Goal: Information Seeking & Learning: Learn about a topic

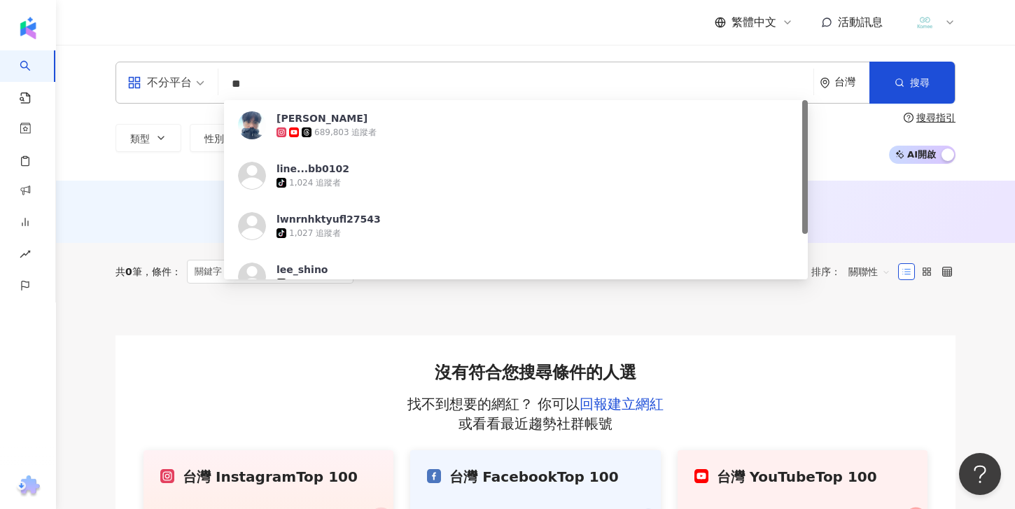
type input "*"
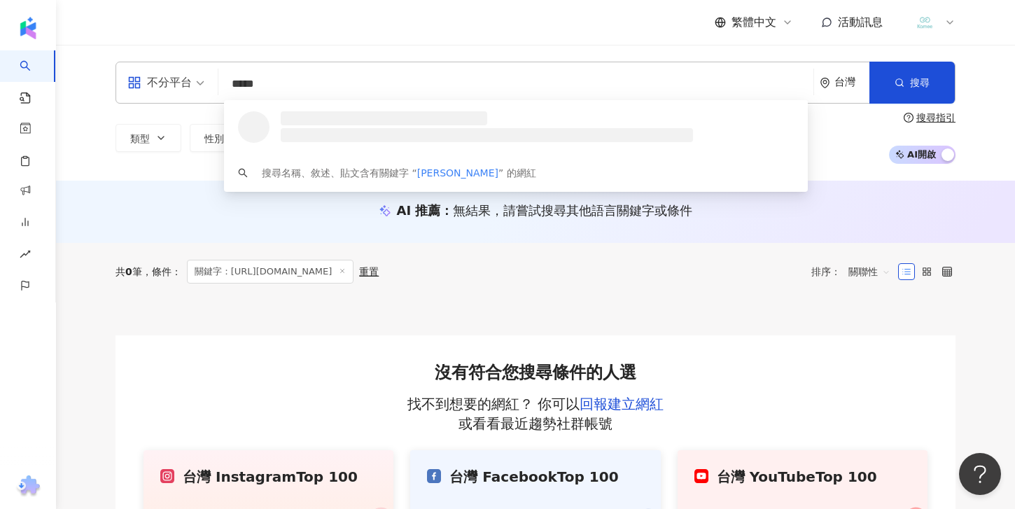
type input "****"
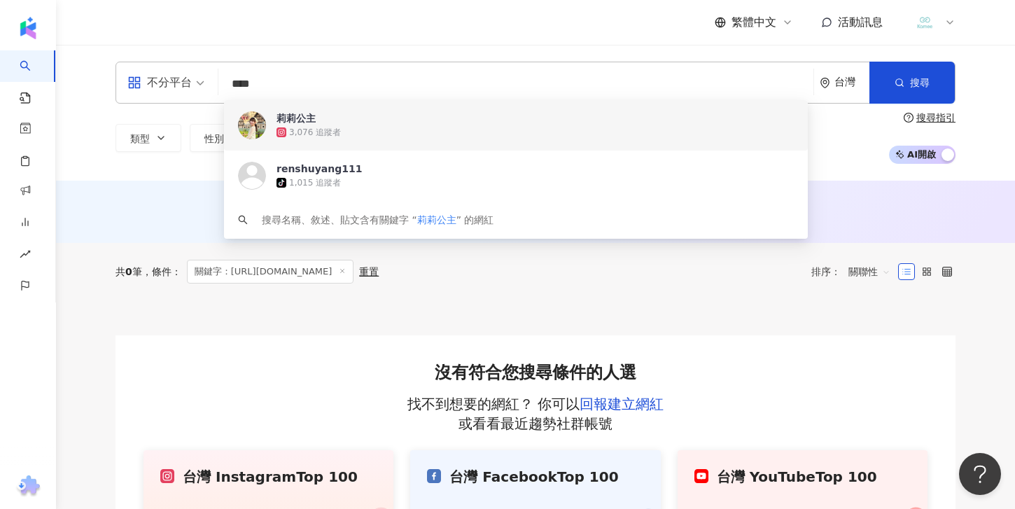
click at [311, 129] on div "3,076 追蹤者" at bounding box center [315, 133] width 52 height 12
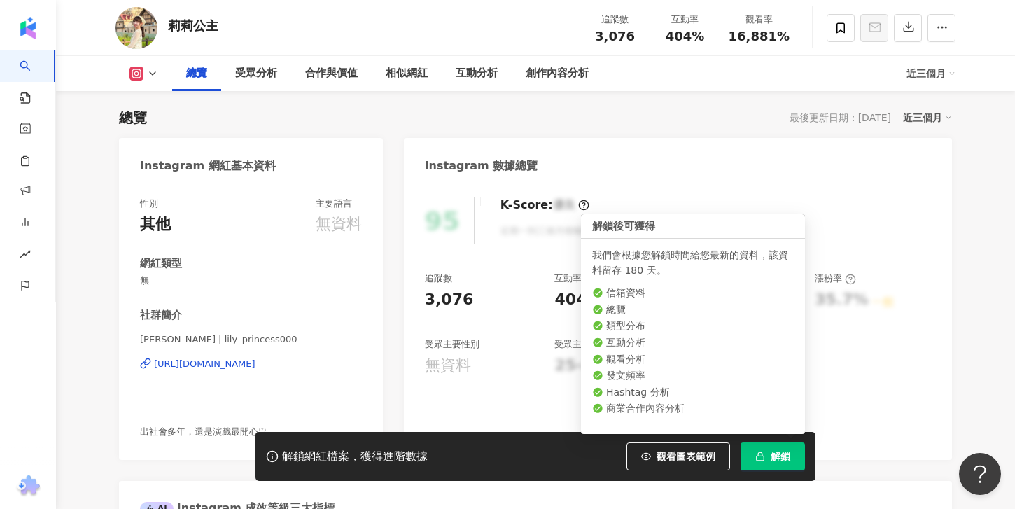
click at [784, 448] on button "解鎖" at bounding box center [772, 456] width 64 height 28
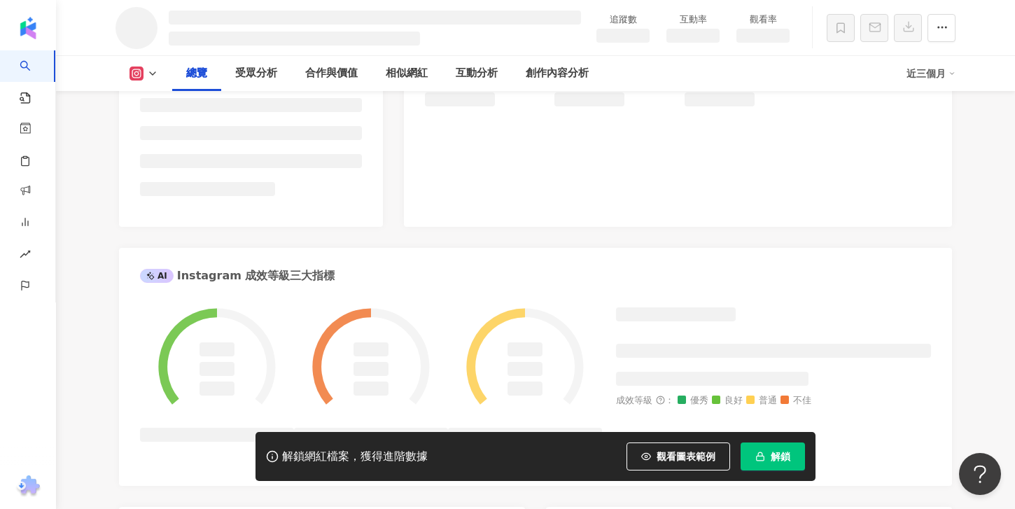
scroll to position [345, 0]
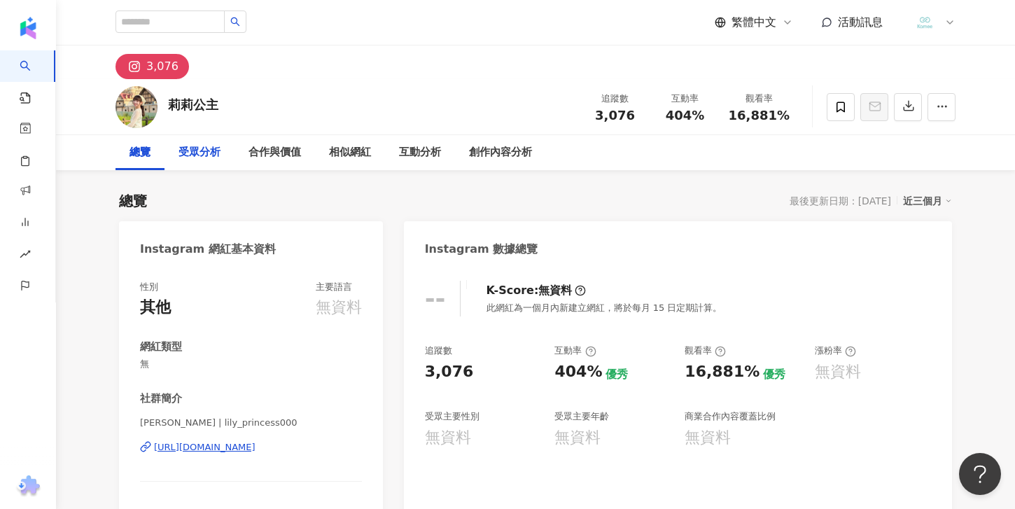
click at [189, 159] on div "受眾分析" at bounding box center [199, 152] width 42 height 17
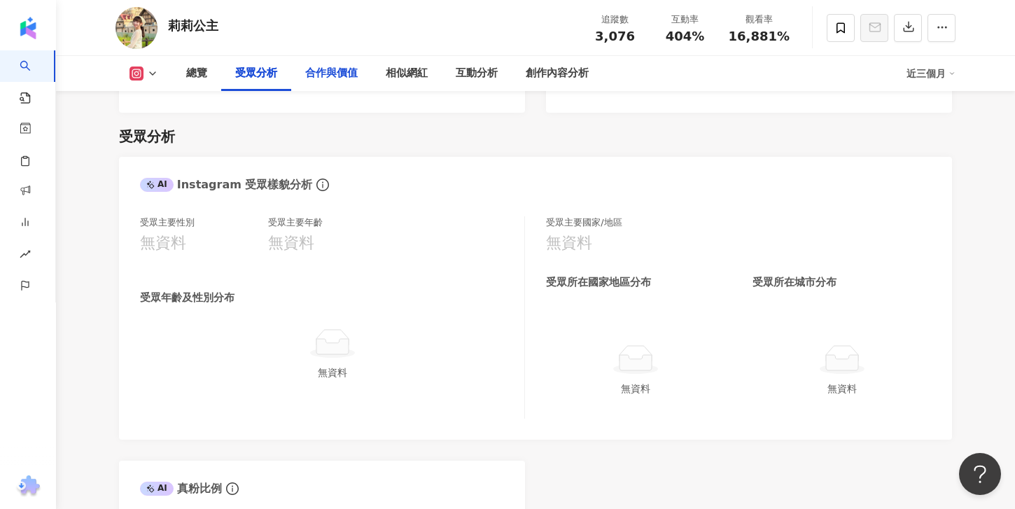
click at [338, 83] on div "合作與價值" at bounding box center [331, 73] width 80 height 35
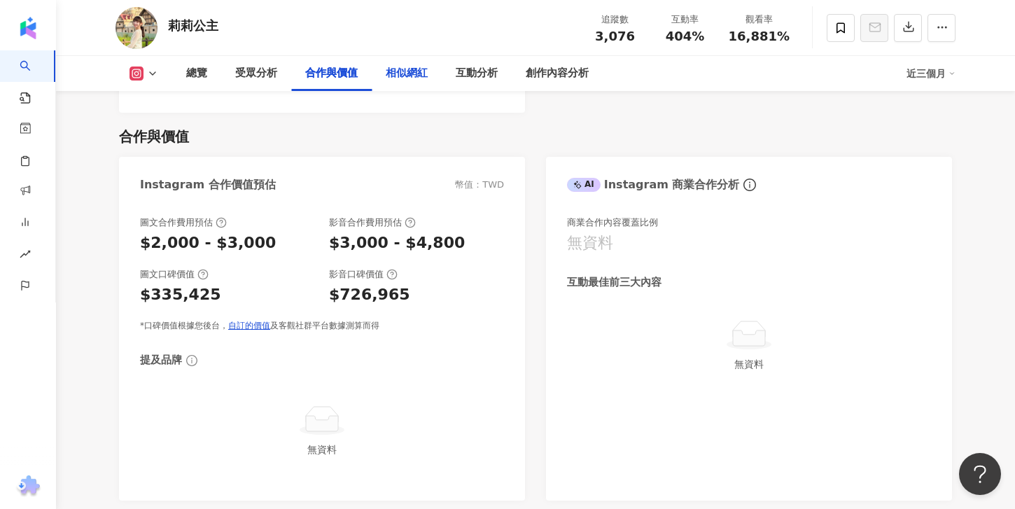
click at [402, 76] on div "相似網紅" at bounding box center [407, 73] width 42 height 17
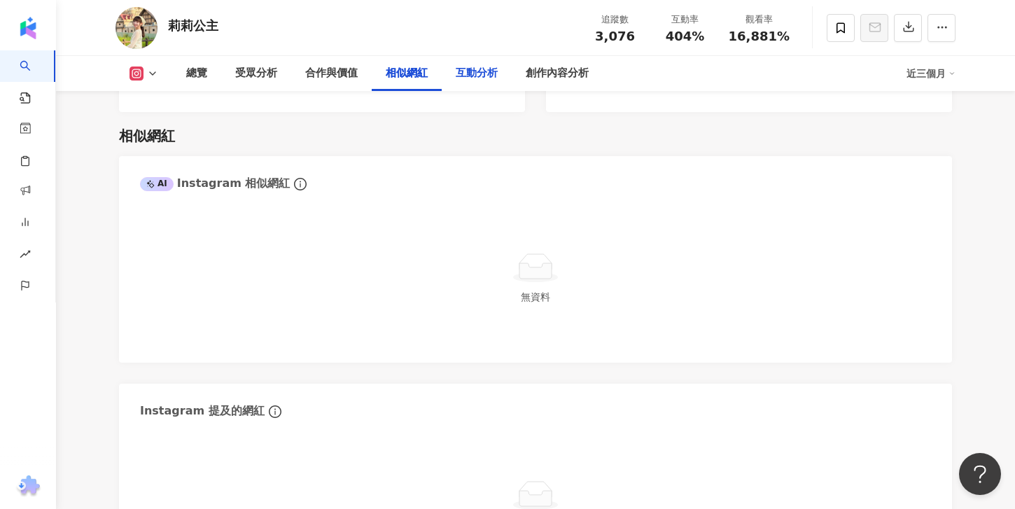
click at [476, 76] on div "互動分析" at bounding box center [476, 73] width 42 height 17
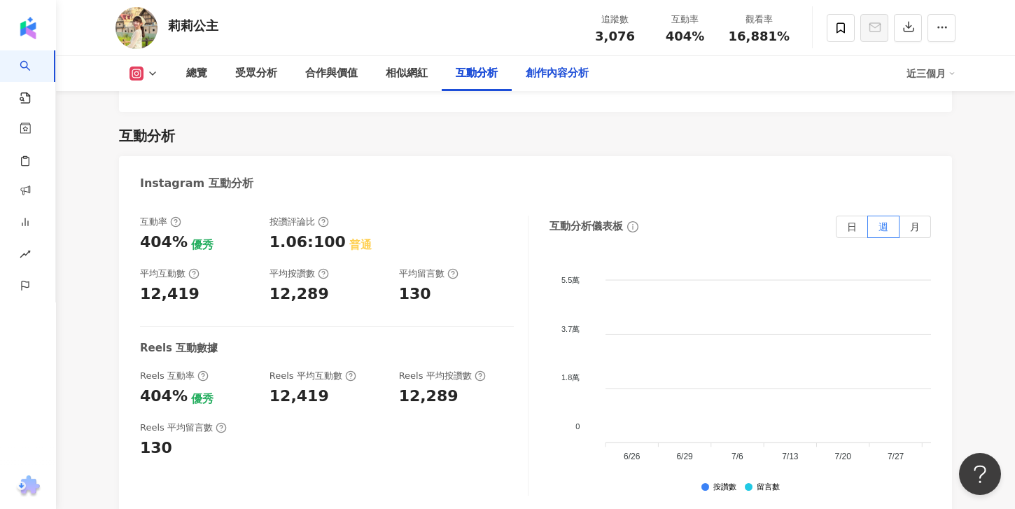
click at [558, 79] on div "創作內容分析" at bounding box center [556, 73] width 63 height 17
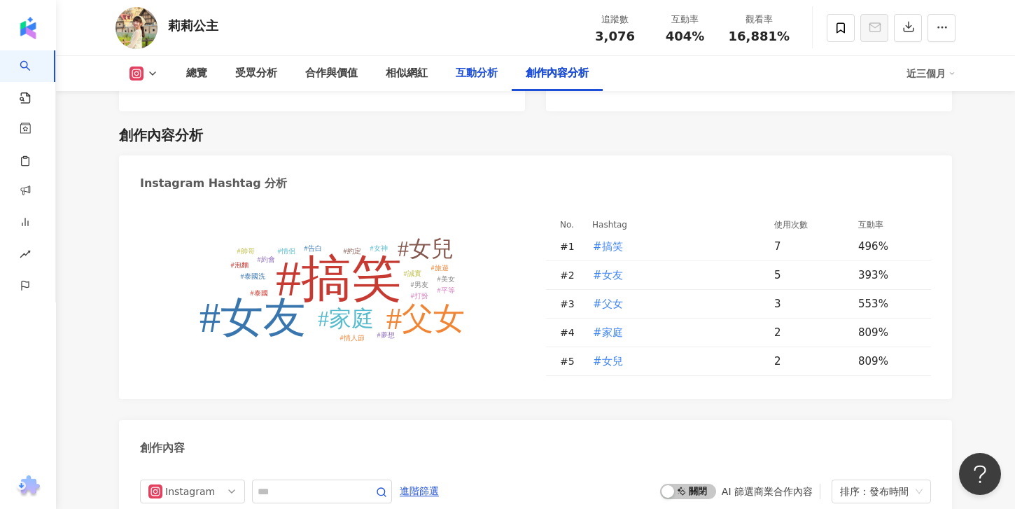
click at [471, 78] on div "互動分析" at bounding box center [476, 73] width 42 height 17
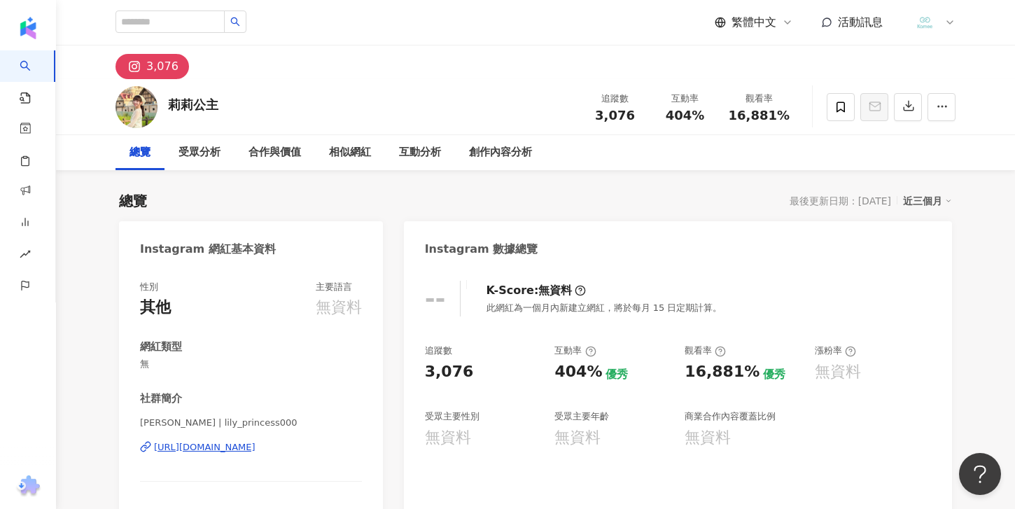
click at [148, 160] on div "總覽" at bounding box center [139, 152] width 21 height 17
